Goal: Task Accomplishment & Management: Complete application form

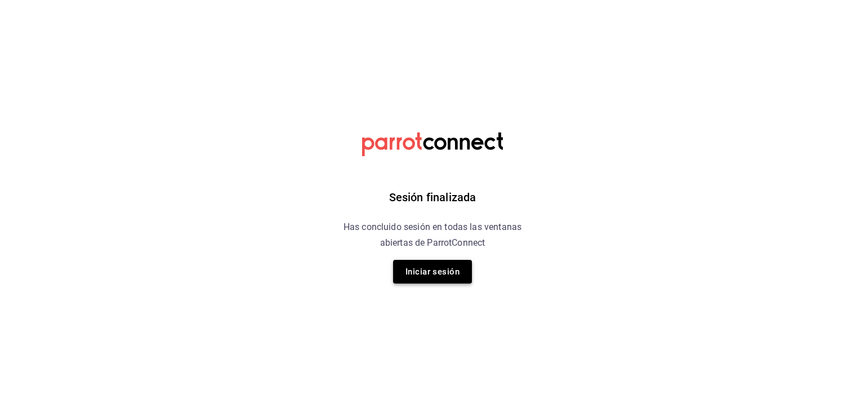
click at [462, 266] on button "Iniciar sesión" at bounding box center [432, 272] width 79 height 24
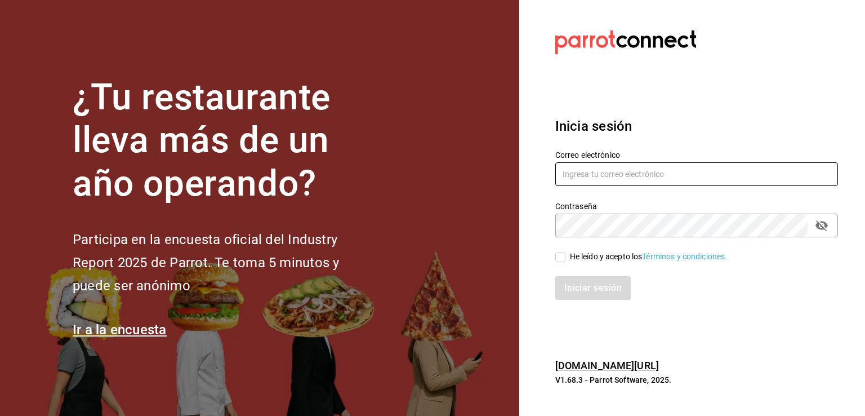
type input "[EMAIL_ADDRESS][DOMAIN_NAME]"
click at [567, 255] on span "He leído y acepto los Términos y condiciones." at bounding box center [646, 257] width 162 height 12
click at [565, 255] on input "He leído y acepto los Términos y condiciones." at bounding box center [560, 257] width 10 height 10
checkbox input "true"
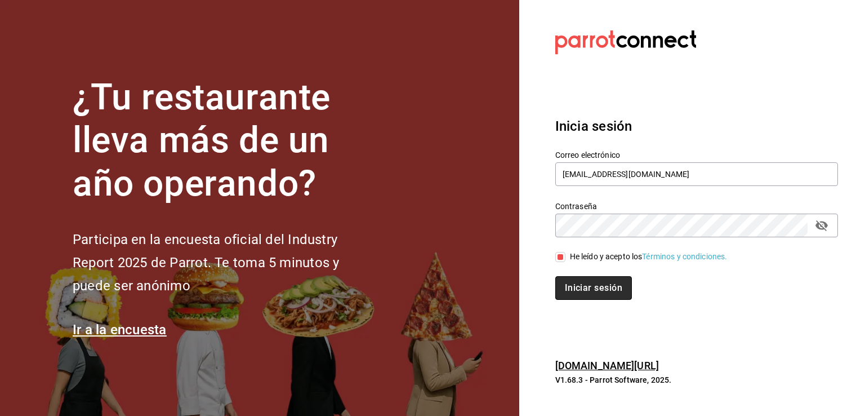
click at [584, 282] on button "Iniciar sesión" at bounding box center [593, 288] width 77 height 24
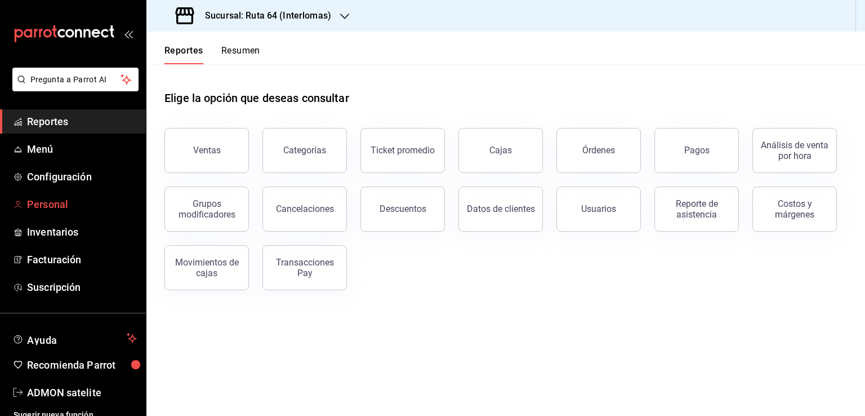
click at [78, 195] on link "Personal" at bounding box center [73, 204] width 146 height 24
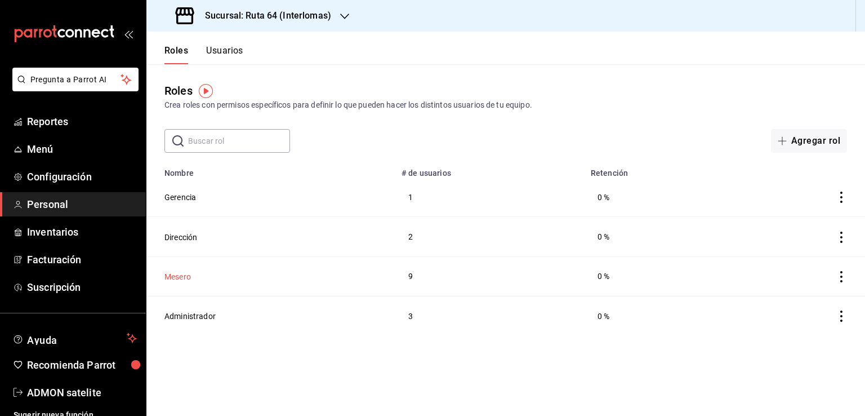
click at [188, 282] on button "Mesero" at bounding box center [177, 276] width 26 height 11
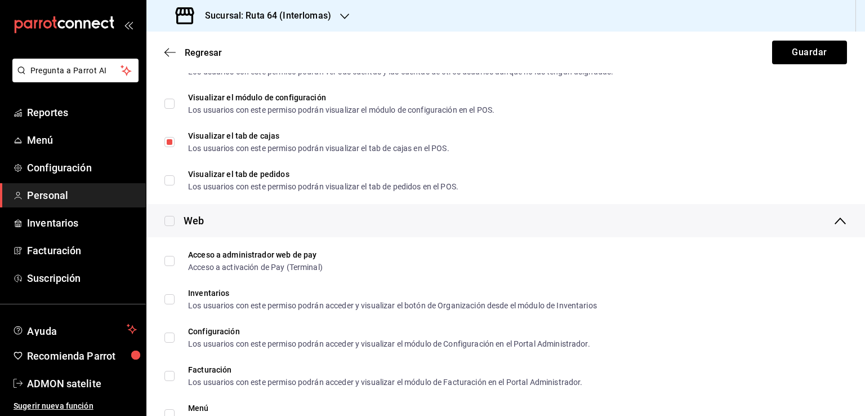
scroll to position [563, 0]
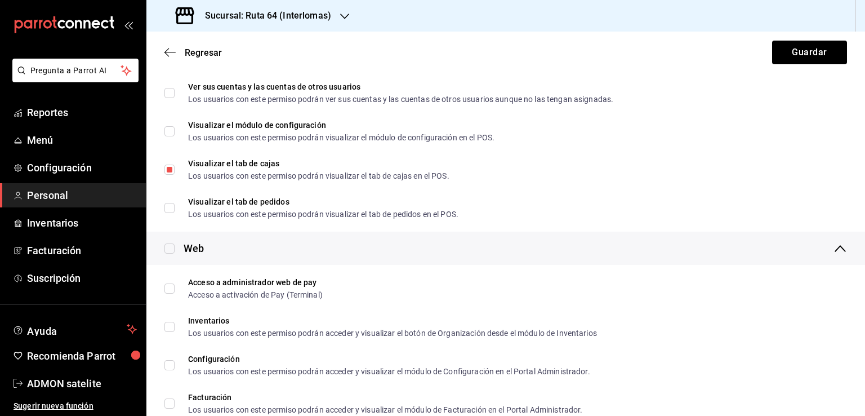
click at [164, 54] on div "Regresar Guardar" at bounding box center [505, 53] width 719 height 42
click at [318, 11] on h3 "Sucursal: Ruta 64 (Interlomas)" at bounding box center [263, 16] width 135 height 14
click at [210, 77] on span "Ruta 64 (Satelite)" at bounding box center [186, 74] width 62 height 12
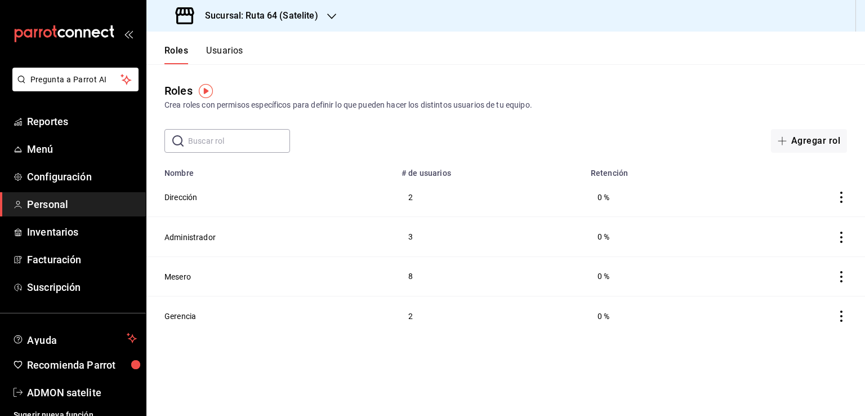
click at [840, 278] on icon "actions" at bounding box center [841, 276] width 11 height 11
click at [617, 274] on div at bounding box center [432, 208] width 865 height 416
click at [222, 46] on button "Usuarios" at bounding box center [224, 54] width 37 height 19
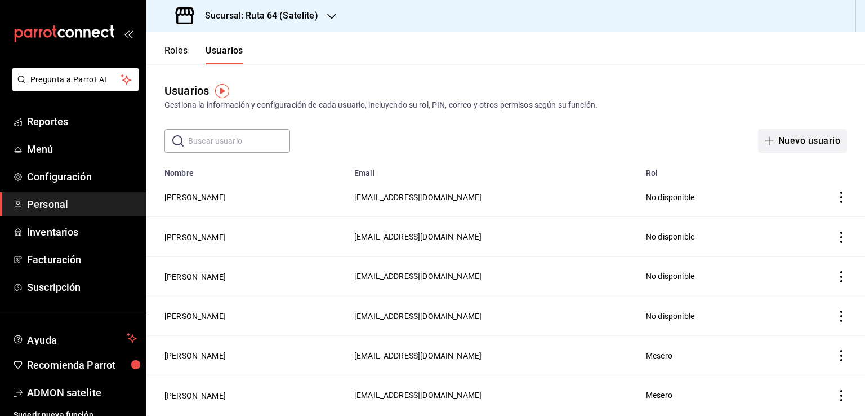
click at [800, 146] on button "Nuevo usuario" at bounding box center [802, 141] width 89 height 24
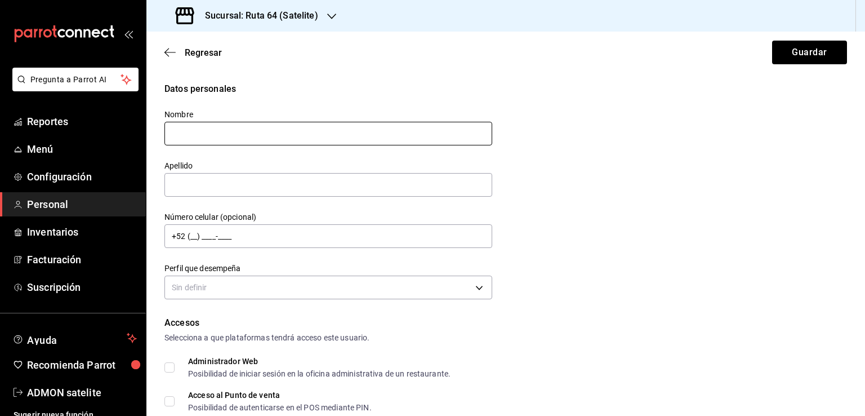
click at [304, 125] on input "text" at bounding box center [328, 134] width 328 height 24
type input "[PERSON_NAME]"
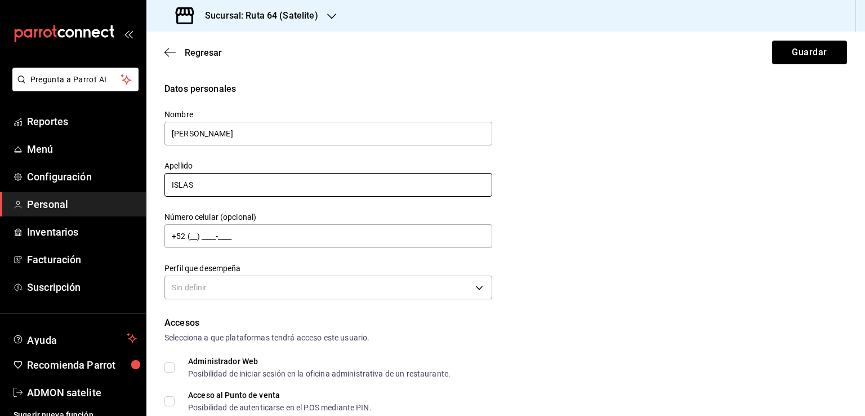
type input "ISLAS"
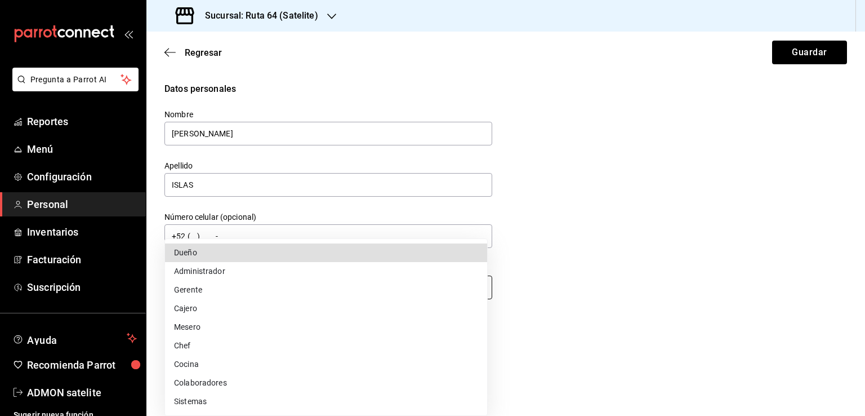
click at [480, 290] on body "Pregunta a Parrot AI Reportes Menú Configuración Personal Inventarios Facturaci…" at bounding box center [432, 208] width 865 height 416
click at [601, 257] on div at bounding box center [432, 208] width 865 height 416
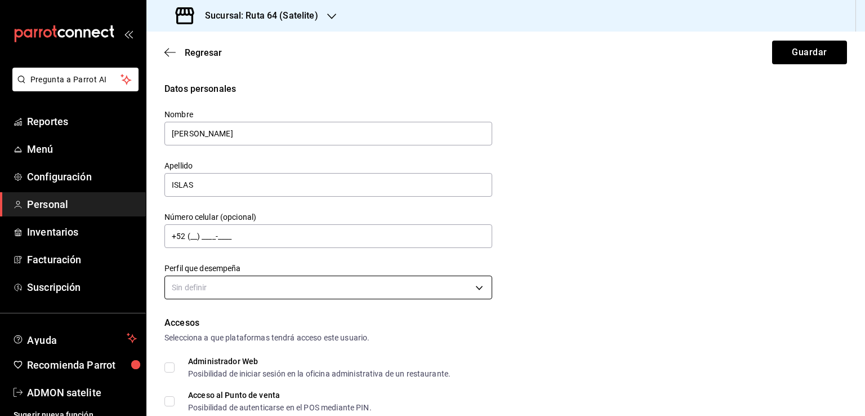
click at [324, 287] on body "Pregunta a Parrot AI Reportes Menú Configuración Personal Inventarios Facturaci…" at bounding box center [432, 208] width 865 height 416
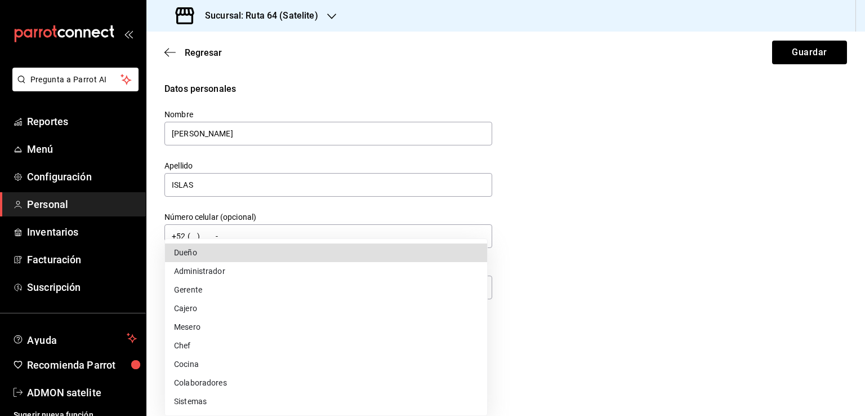
click at [220, 323] on li "Mesero" at bounding box center [326, 327] width 322 height 19
type input "WAITER"
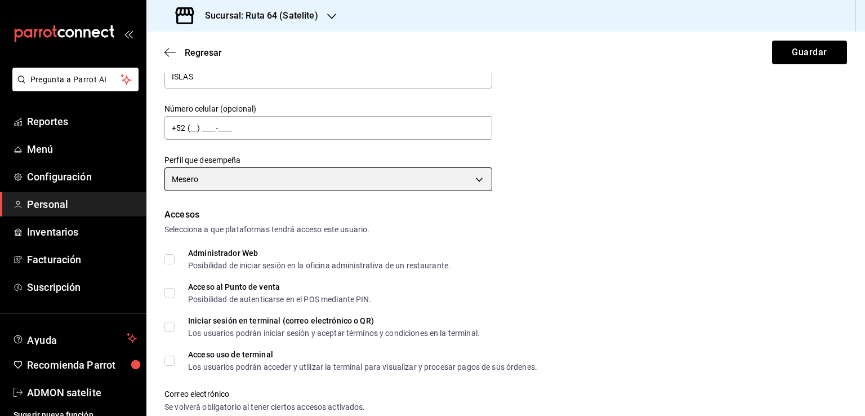
scroll to position [113, 0]
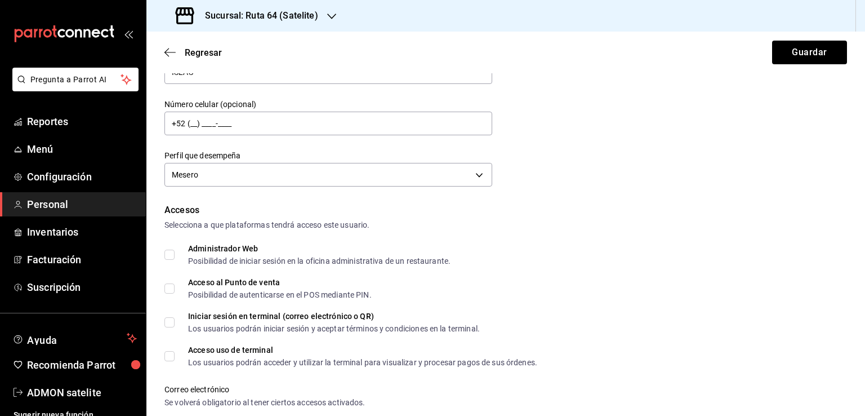
click at [169, 289] on input "Acceso al Punto de venta Posibilidad de autenticarse en el POS mediante PIN." at bounding box center [169, 288] width 10 height 10
checkbox input "true"
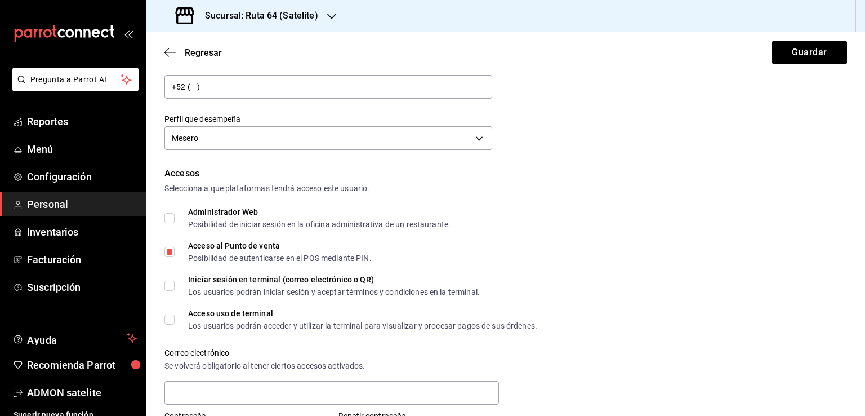
scroll to position [225, 0]
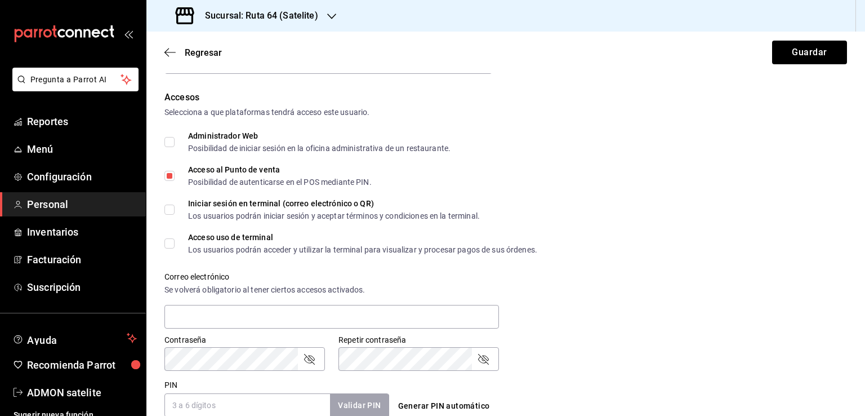
click at [169, 243] on input "Acceso uso de terminal Los usuarios podrán acceder y utilizar la terminal para …" at bounding box center [169, 243] width 10 height 10
click at [178, 246] on span "Acceso uso de terminal Los usuarios podrán acceder y utilizar la terminal para …" at bounding box center [356, 243] width 363 height 20
click at [175, 246] on input "Acceso uso de terminal Los usuarios podrán acceder y utilizar la terminal para …" at bounding box center [169, 243] width 10 height 10
checkbox input "false"
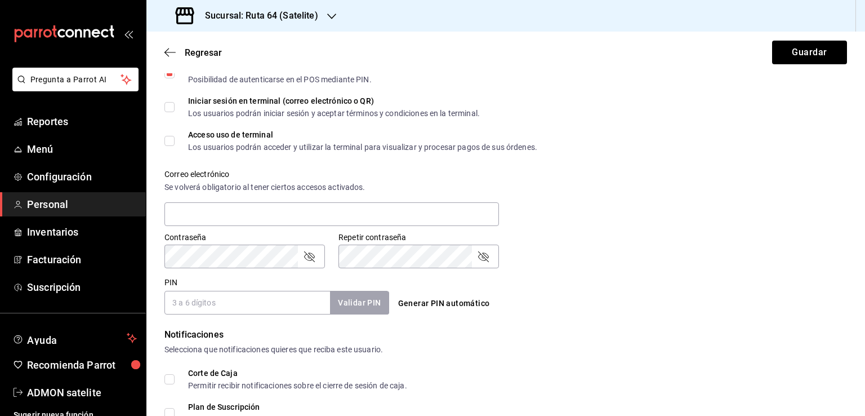
scroll to position [394, 0]
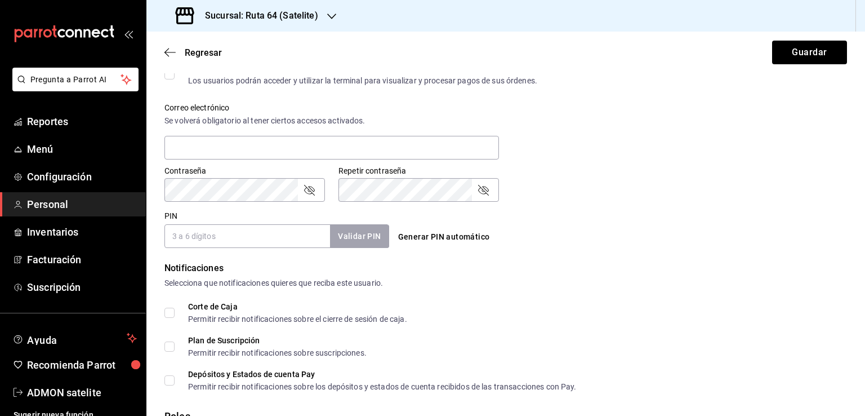
click at [351, 241] on div "Validar PIN" at bounding box center [359, 236] width 59 height 23
click at [246, 237] on input "PIN" at bounding box center [247, 236] width 166 height 24
type input "2608"
click at [363, 230] on button "Validar PIN" at bounding box center [359, 236] width 60 height 24
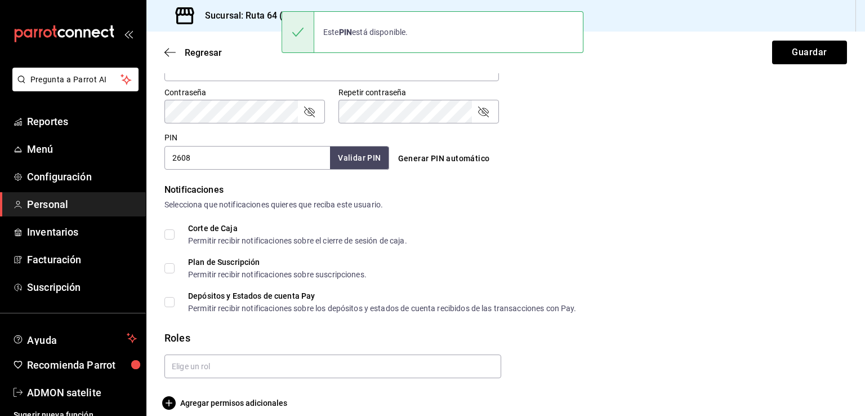
scroll to position [484, 0]
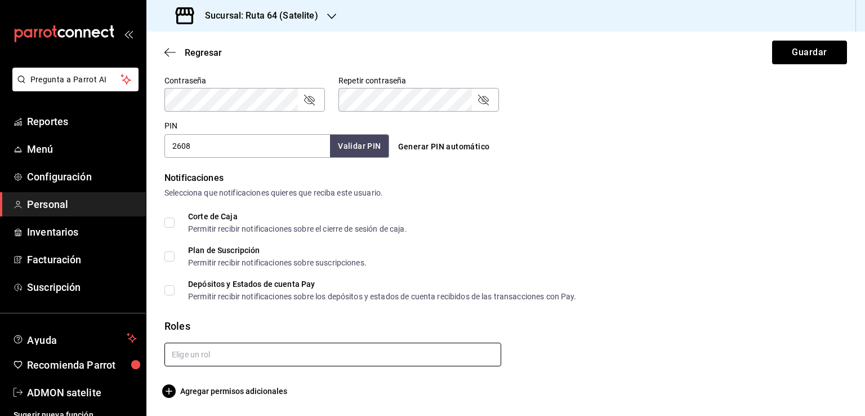
click at [210, 358] on input "text" at bounding box center [332, 354] width 337 height 24
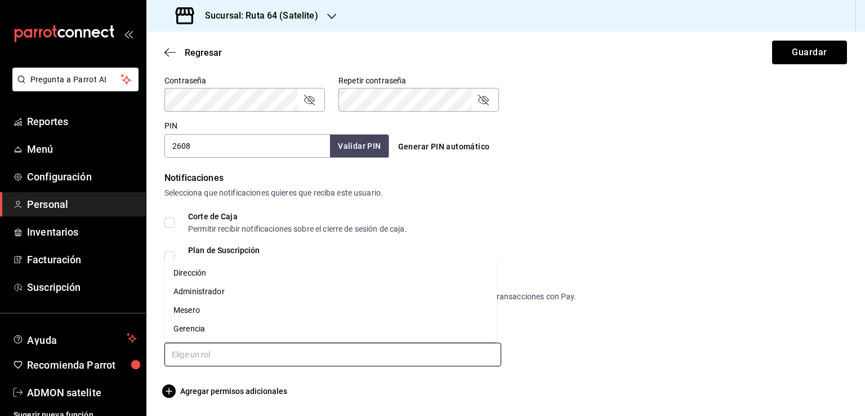
click at [212, 311] on li "Mesero" at bounding box center [330, 310] width 332 height 19
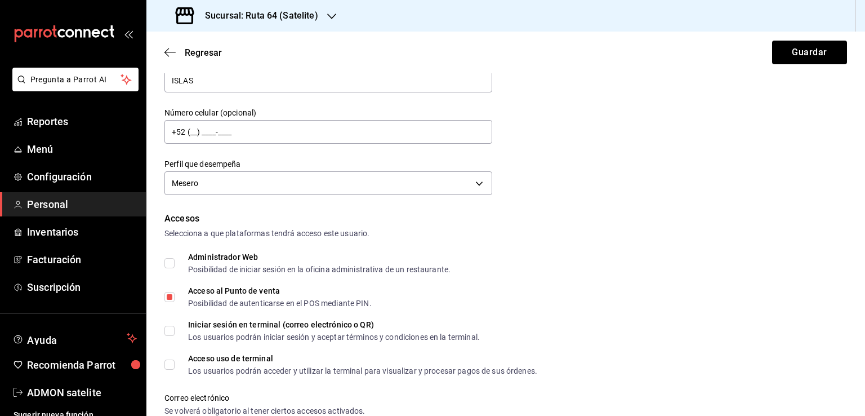
scroll to position [0, 0]
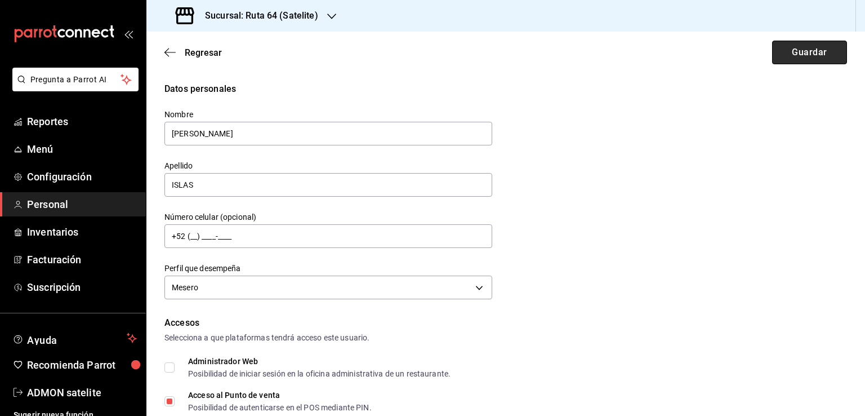
click at [784, 57] on button "Guardar" at bounding box center [809, 53] width 75 height 24
